Goal: Navigation & Orientation: Find specific page/section

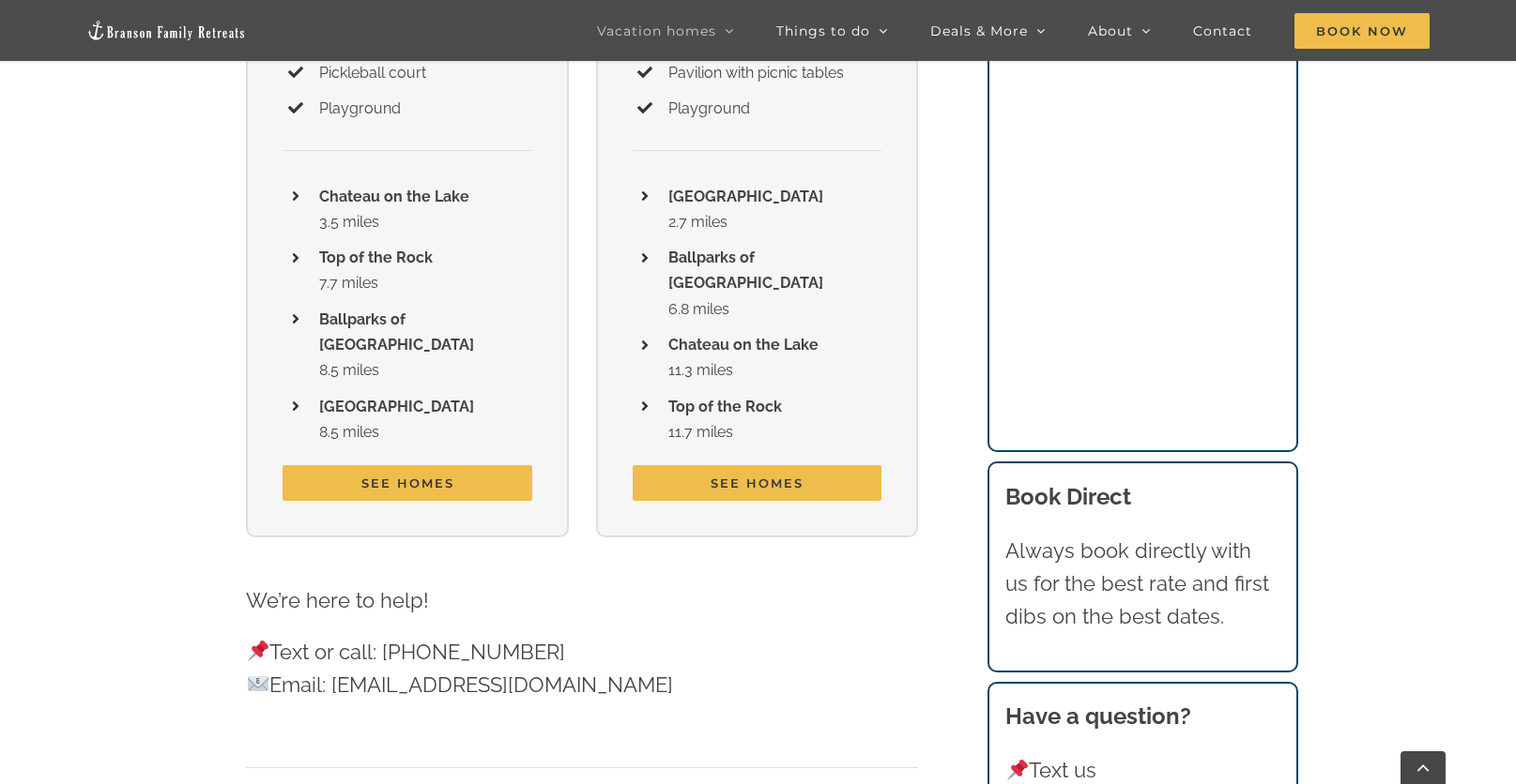
scroll to position [4222, 0]
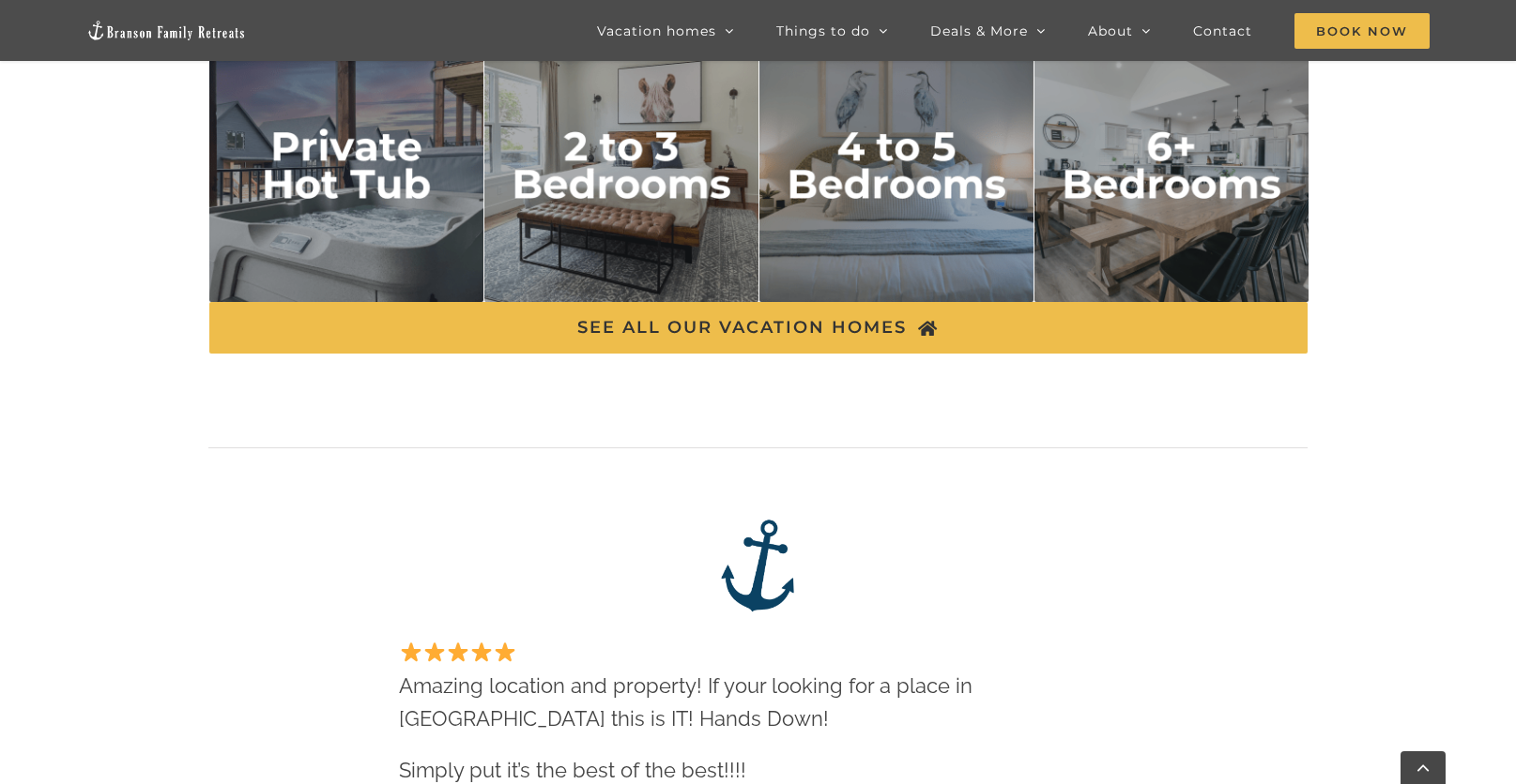
scroll to position [3096, 0]
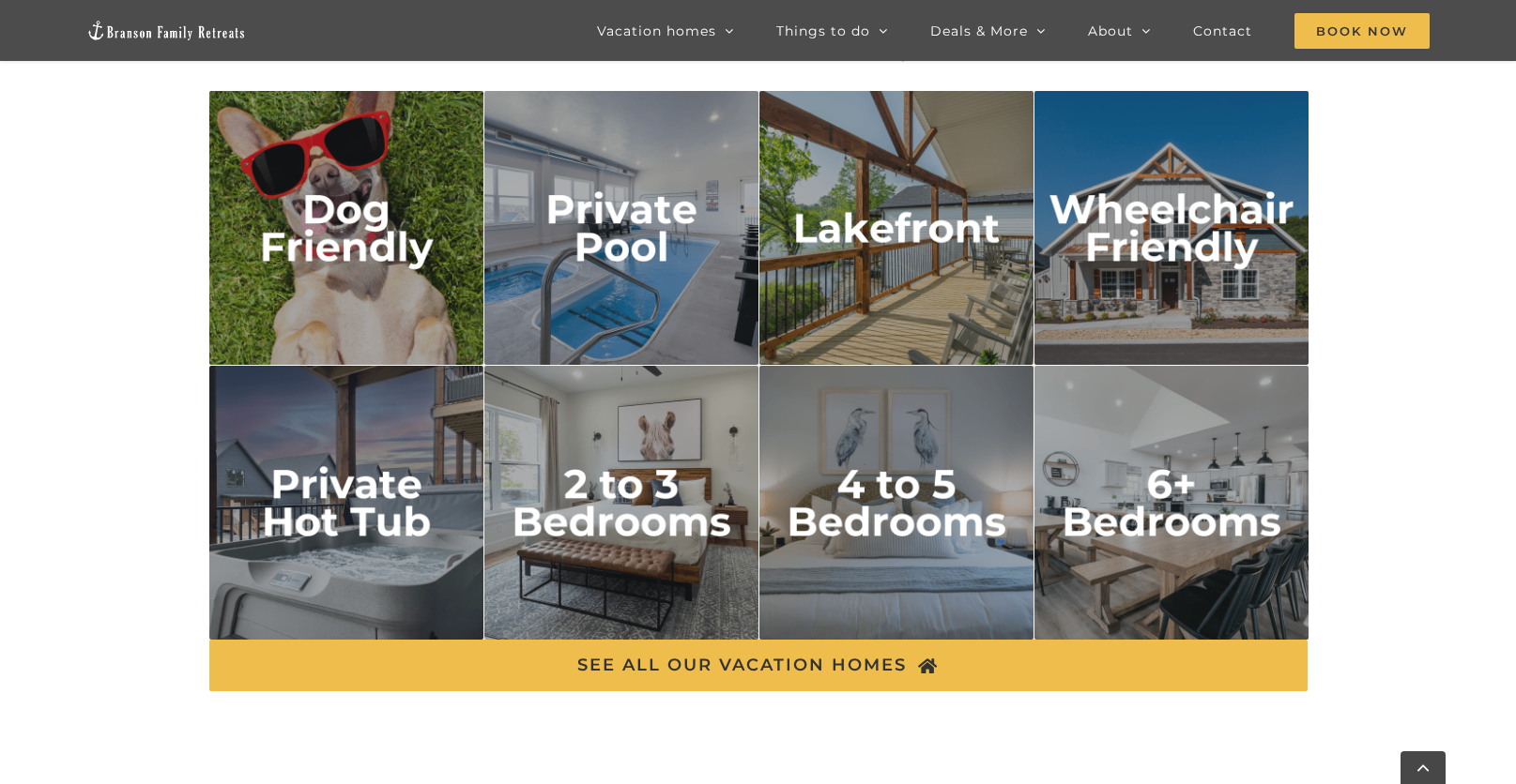
click at [1158, 492] on img "6 plus bedrooms" at bounding box center [1172, 503] width 275 height 275
